Goal: Task Accomplishment & Management: Manage account settings

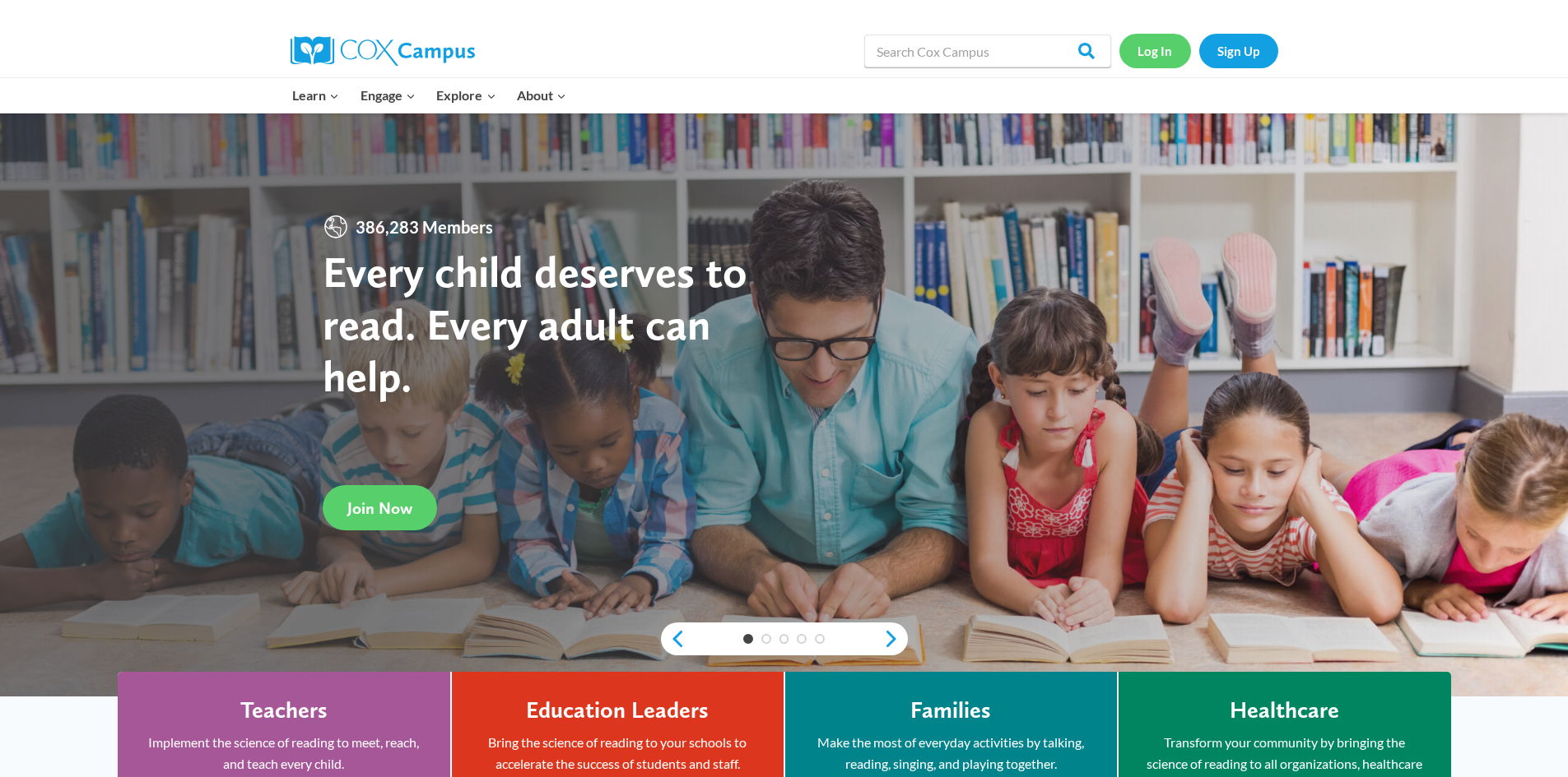
click at [1165, 51] on link "Log In" at bounding box center [1154, 51] width 72 height 34
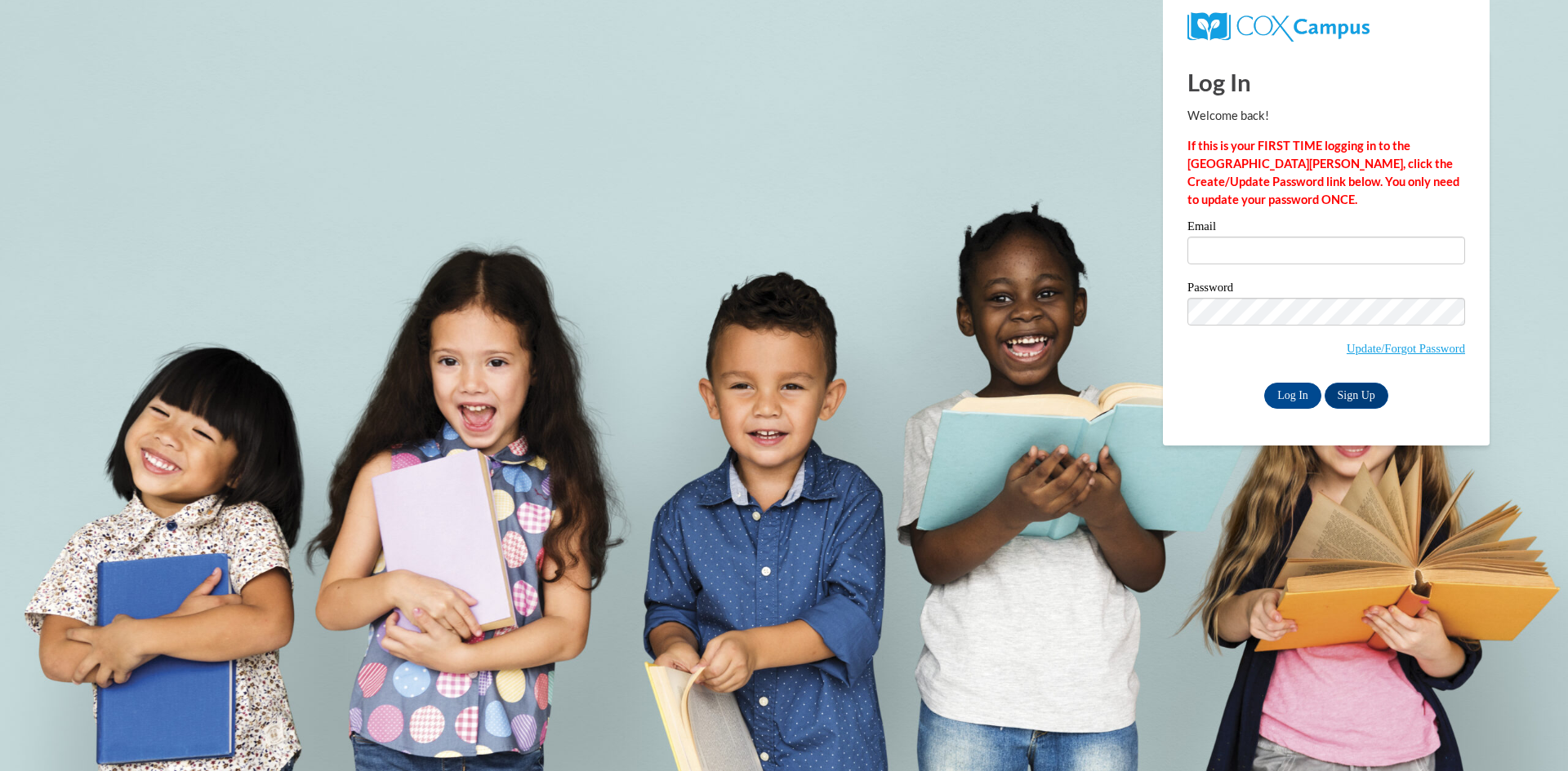
click at [1251, 246] on input "Email" at bounding box center [1325, 250] width 278 height 27
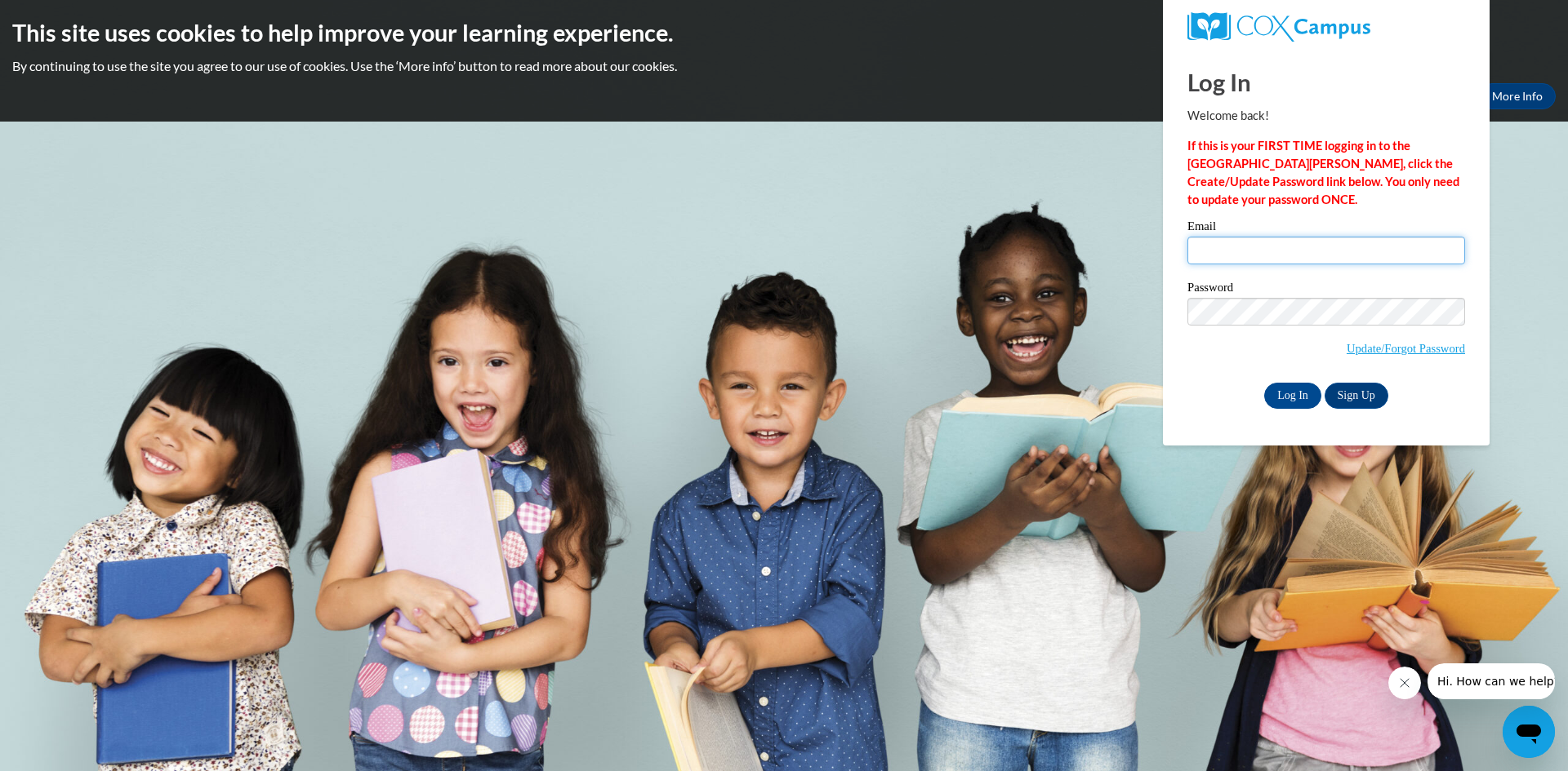
type input "zarnstor@prescott.k12.wi.us"
click at [1264, 383] on input "Log In" at bounding box center [1292, 396] width 57 height 26
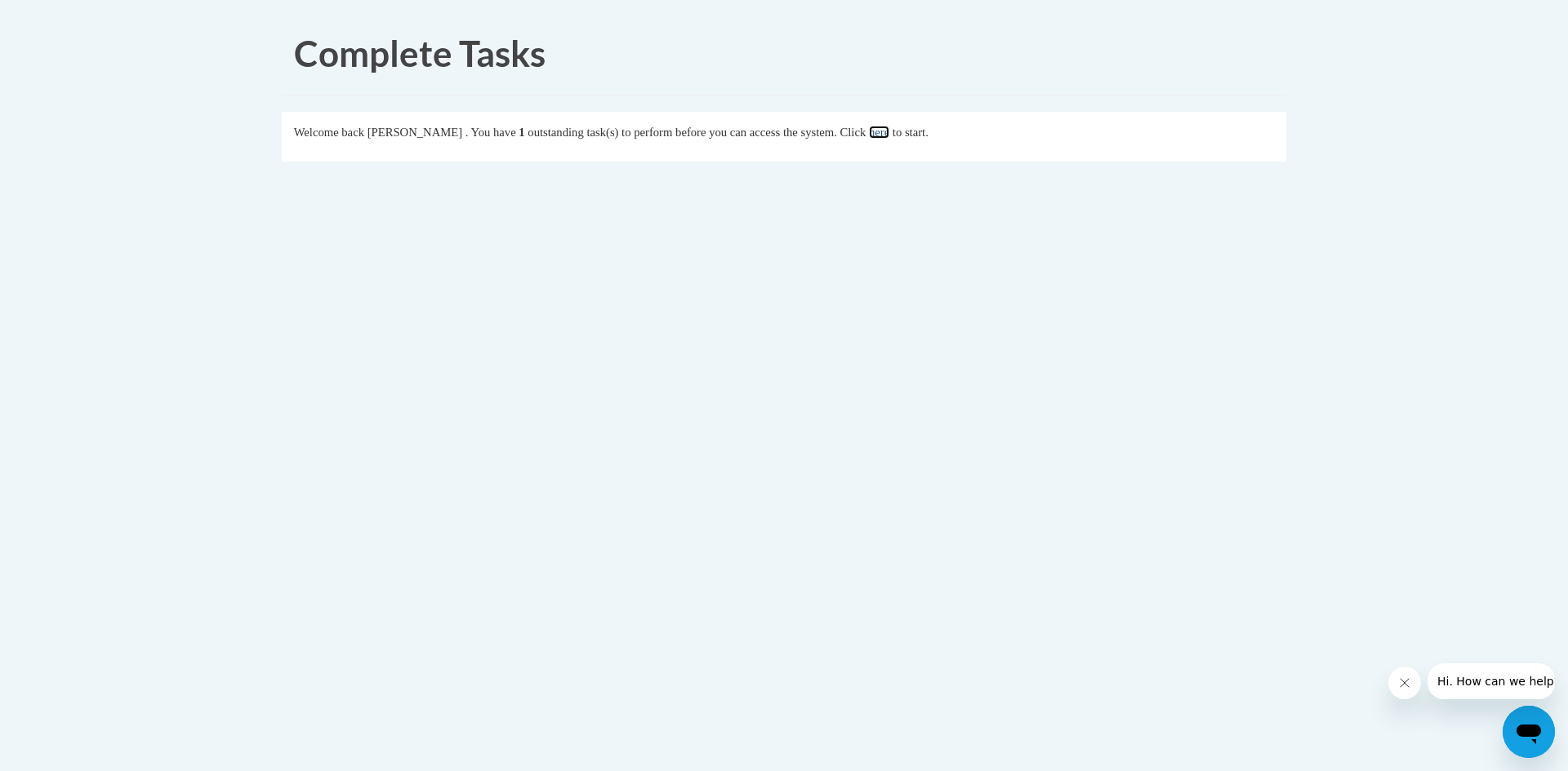
click at [889, 136] on link "here" at bounding box center [879, 131] width 20 height 13
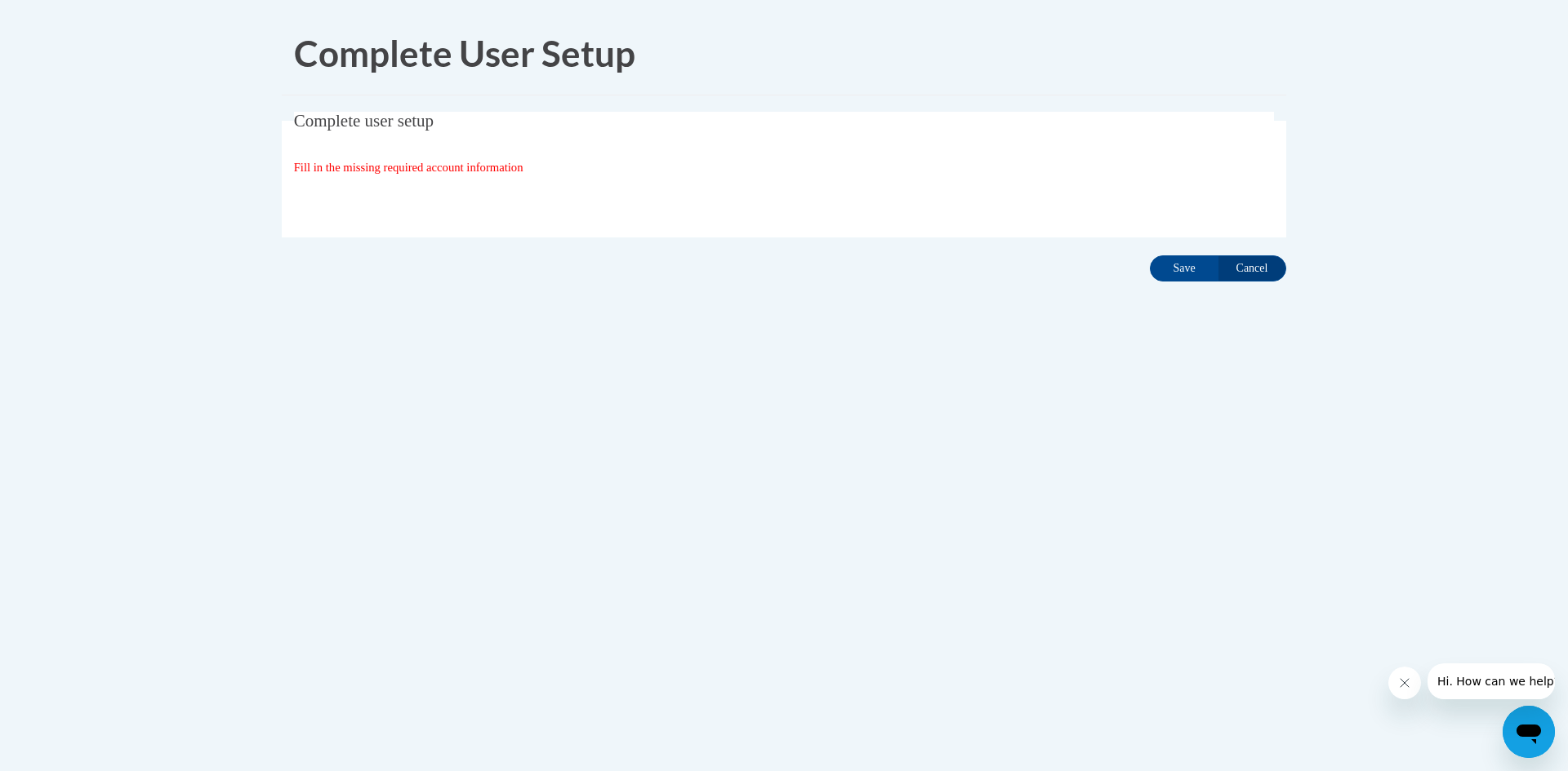
click at [446, 168] on span "Fill in the missing required account information" at bounding box center [409, 167] width 229 height 13
click at [513, 212] on div "Organization State and County | Estado y Condado de la organización Select Stat…" at bounding box center [784, 200] width 980 height 33
drag, startPoint x: 1178, startPoint y: 267, endPoint x: 1147, endPoint y: 281, distance: 34.0
click at [1177, 267] on input "Save" at bounding box center [1184, 269] width 69 height 26
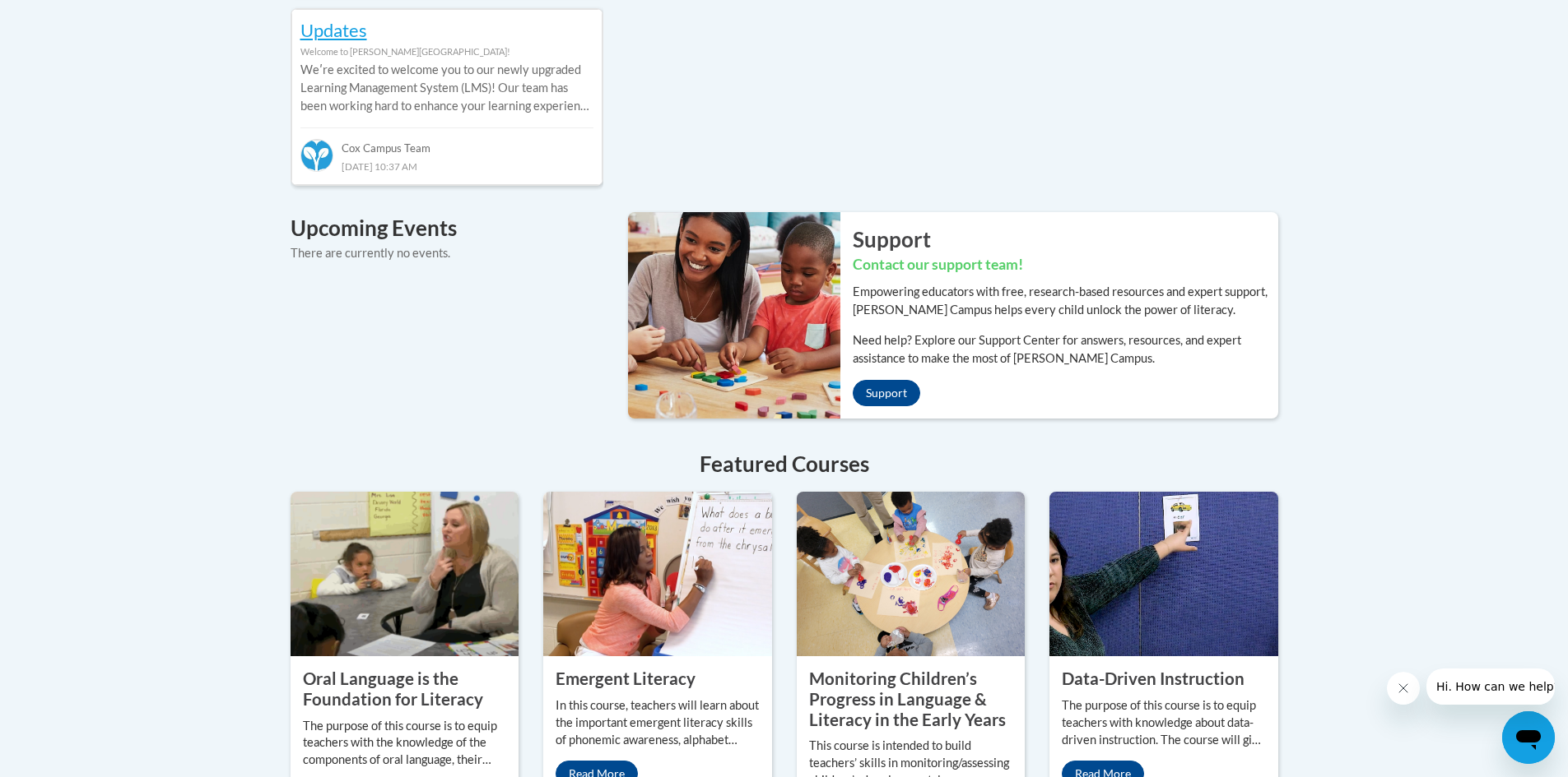
scroll to position [1316, 0]
